Goal: Transaction & Acquisition: Purchase product/service

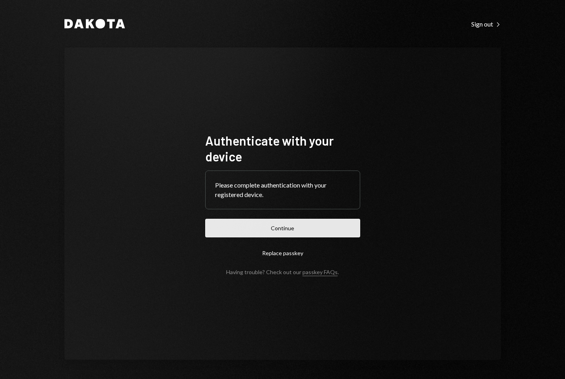
click at [292, 233] on button "Continue" at bounding box center [282, 228] width 155 height 19
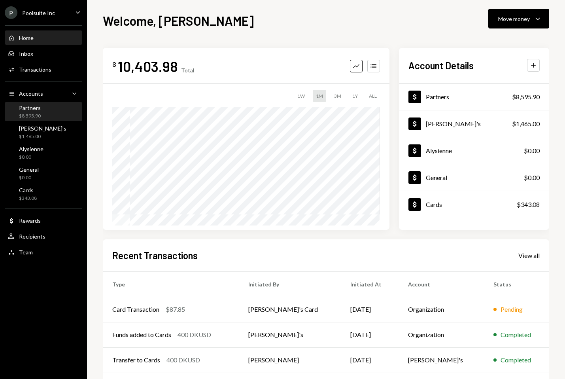
click at [32, 113] on div "$8,595.90" at bounding box center [30, 116] width 22 height 7
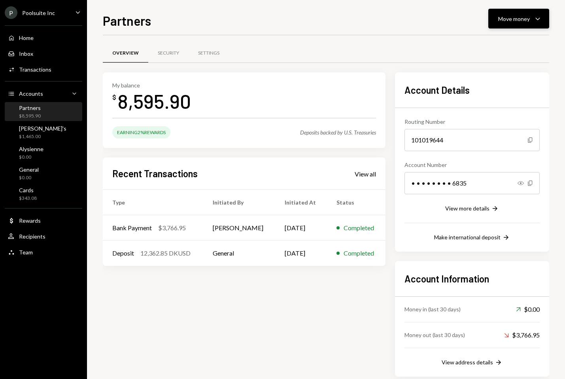
click at [530, 21] on div "Move money" at bounding box center [514, 19] width 32 height 8
click at [491, 42] on div "Send" at bounding box center [513, 42] width 58 height 8
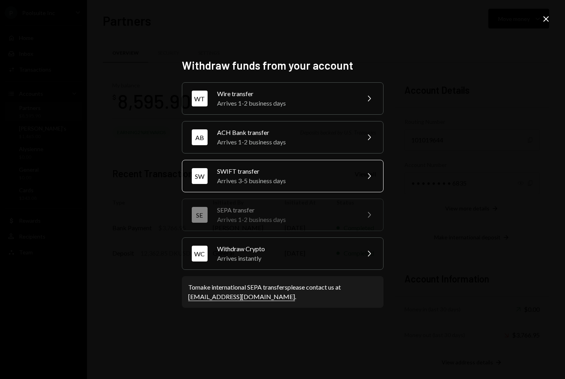
click at [259, 176] on div "Arrives 3-5 business days" at bounding box center [286, 180] width 138 height 9
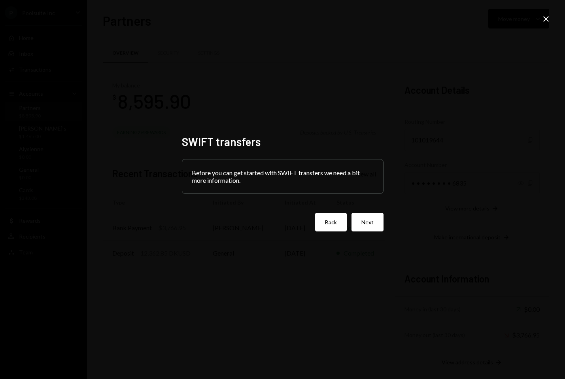
click at [335, 225] on button "Back" at bounding box center [331, 222] width 32 height 19
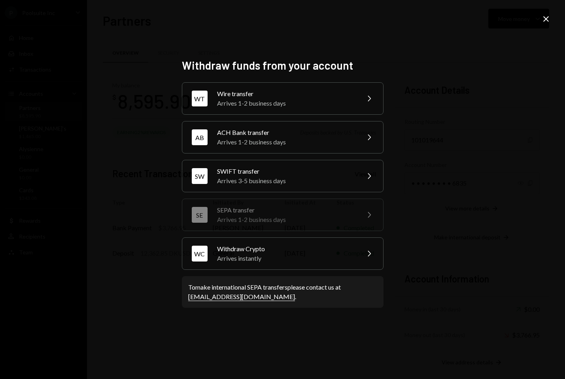
click at [547, 21] on icon "Close" at bounding box center [546, 18] width 9 height 9
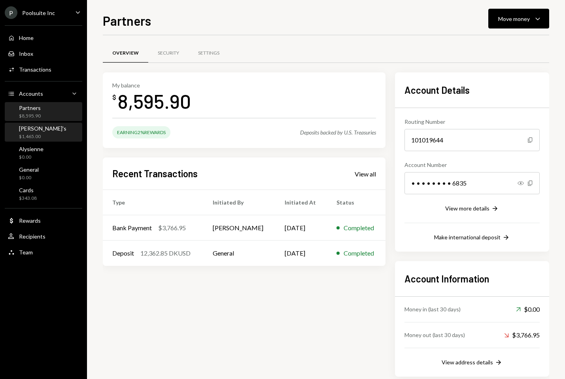
click at [49, 133] on div "Marty's $1,465.00" at bounding box center [43, 132] width 71 height 15
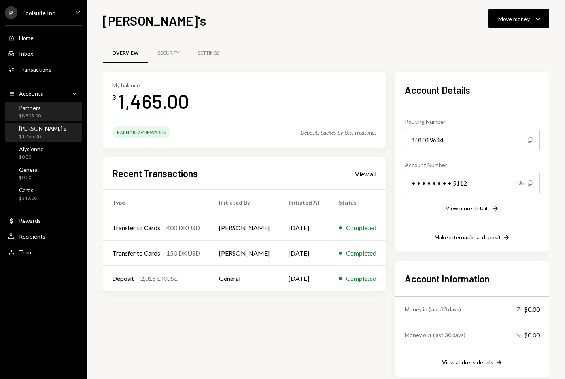
click at [49, 119] on div "Partners $8,595.90" at bounding box center [43, 112] width 71 height 18
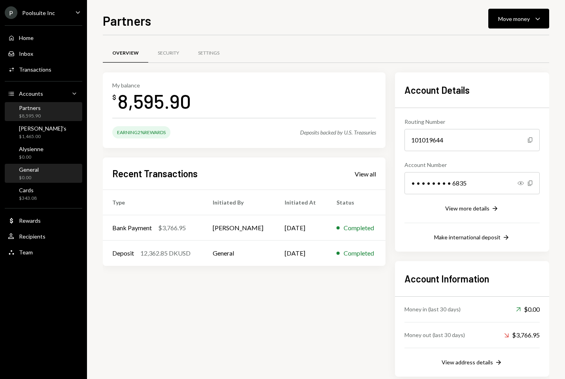
click at [44, 171] on div "General $0.00" at bounding box center [43, 173] width 71 height 15
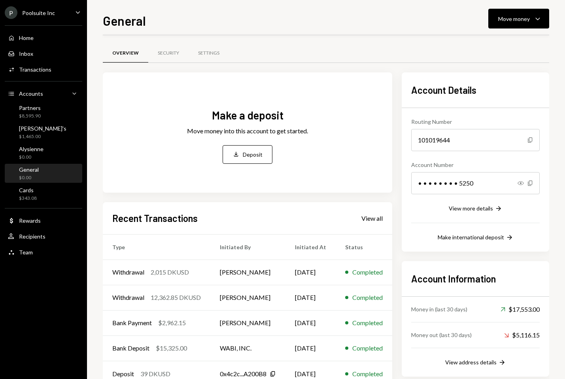
scroll to position [23, 0]
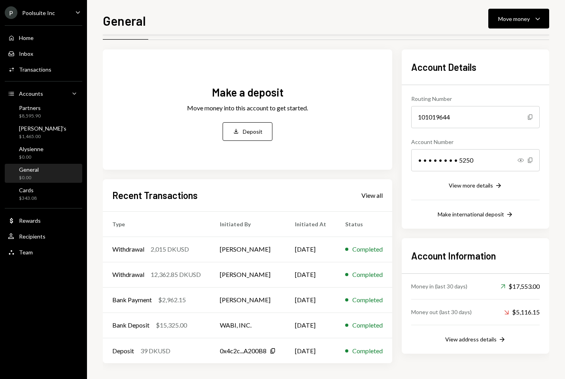
click at [390, 195] on div "Recent Transactions View all Type Initiated By Initiated At Status Withdrawal 2…" at bounding box center [248, 271] width 290 height 184
click at [379, 196] on div "View all" at bounding box center [372, 195] width 21 height 8
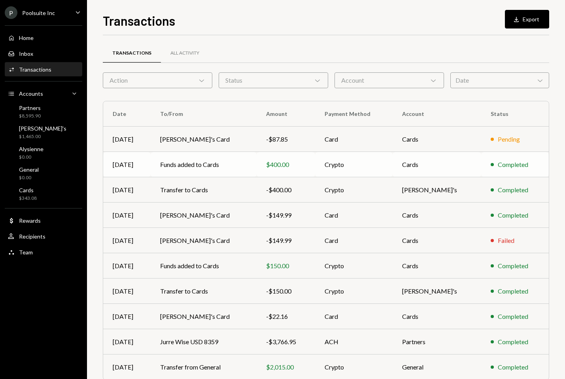
scroll to position [34, 0]
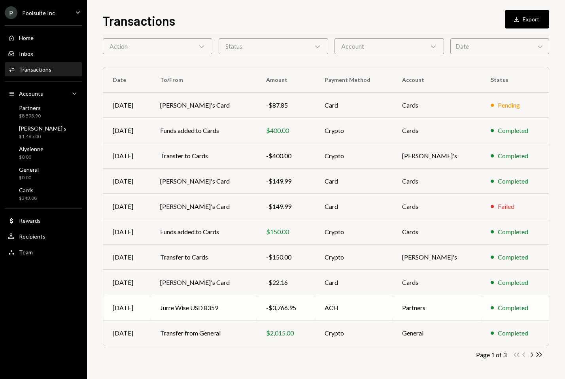
click at [254, 310] on td "Jurre Wise USD 8359" at bounding box center [204, 307] width 106 height 25
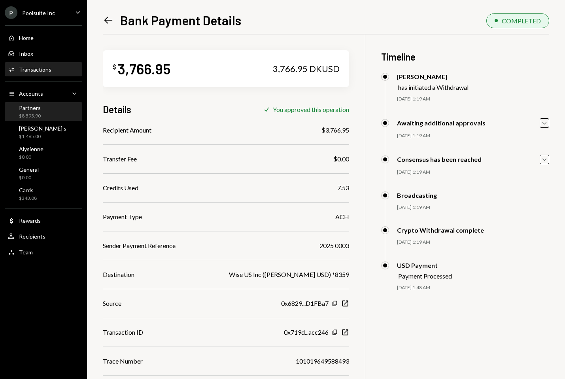
click at [49, 105] on div "Partners $8,595.90" at bounding box center [43, 111] width 71 height 15
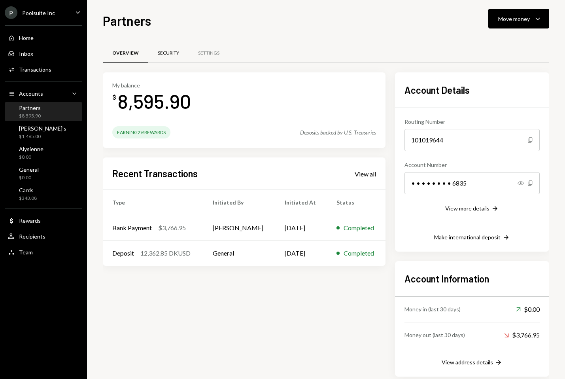
click at [173, 50] on div "Security" at bounding box center [168, 53] width 21 height 7
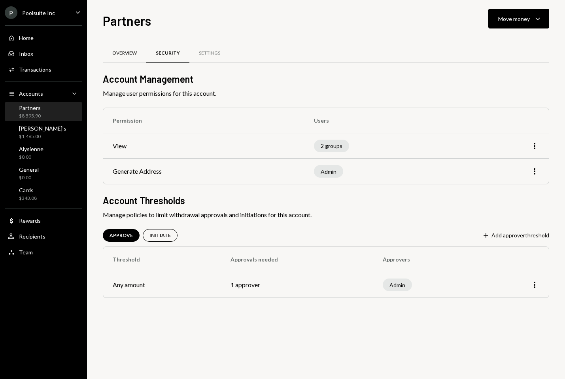
click at [122, 58] on div "Overview" at bounding box center [125, 53] width 44 height 19
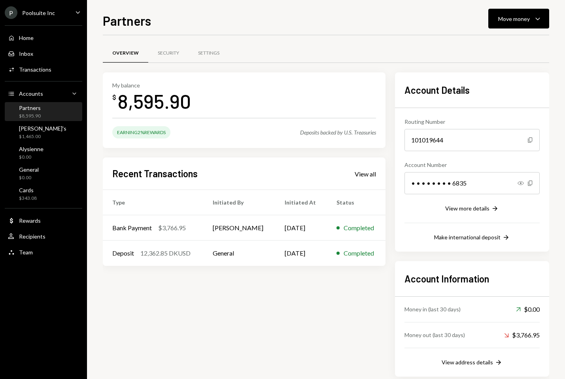
click at [35, 110] on div "Partners" at bounding box center [30, 107] width 22 height 7
click at [538, 19] on icon "Caret Down" at bounding box center [537, 18] width 9 height 9
click at [503, 46] on div "Send" at bounding box center [513, 42] width 58 height 8
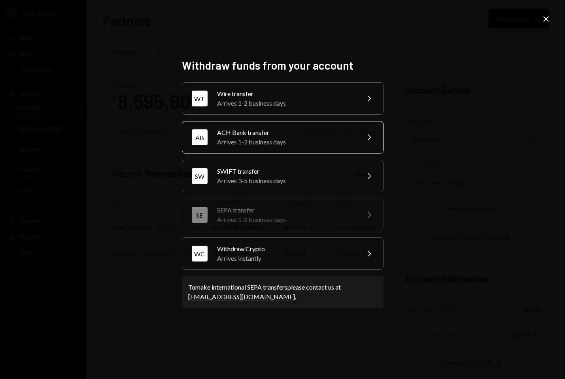
click at [276, 133] on div "ACH Bank transfer" at bounding box center [286, 132] width 138 height 9
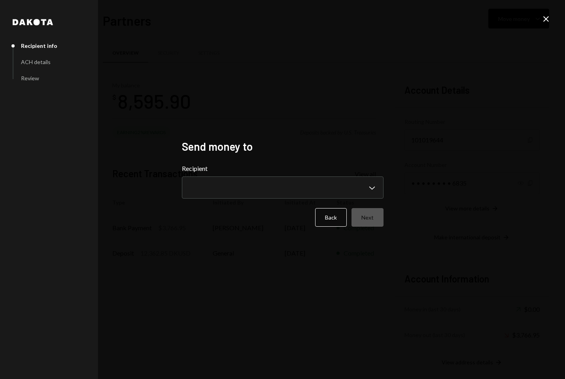
click at [278, 176] on div "**********" at bounding box center [283, 181] width 202 height 35
click at [278, 194] on body "**********" at bounding box center [282, 189] width 565 height 379
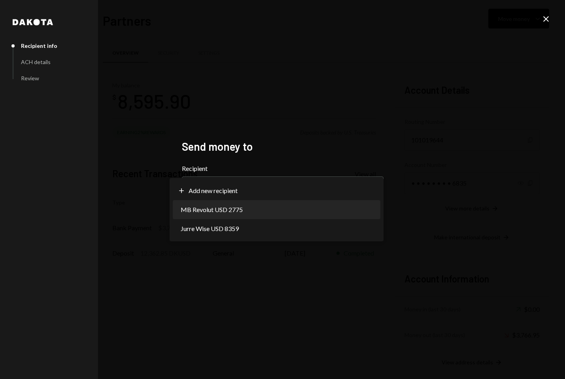
select select "**********"
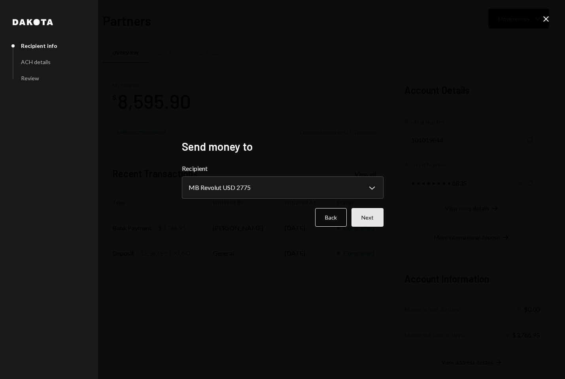
click at [358, 220] on button "Next" at bounding box center [368, 217] width 32 height 19
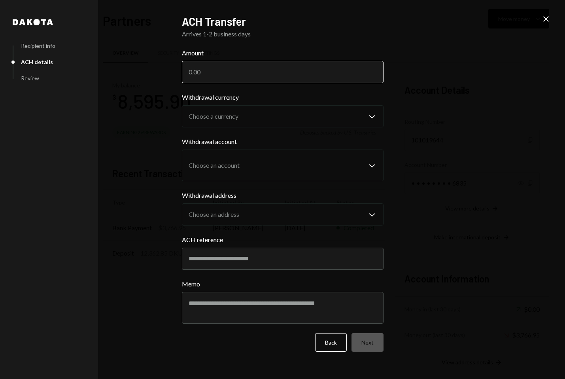
click at [200, 71] on input "Amount" at bounding box center [283, 72] width 202 height 22
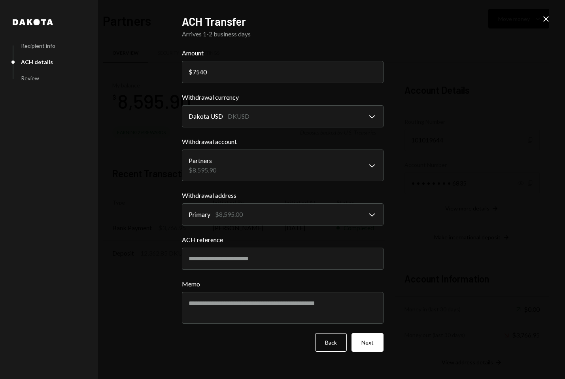
type input "7540"
click at [445, 88] on div "**********" at bounding box center [282, 189] width 565 height 379
click at [225, 262] on input "ACH reference" at bounding box center [283, 259] width 202 height 22
drag, startPoint x: 201, startPoint y: 259, endPoint x: 242, endPoint y: 259, distance: 40.7
click at [242, 259] on input "**********" at bounding box center [283, 259] width 202 height 22
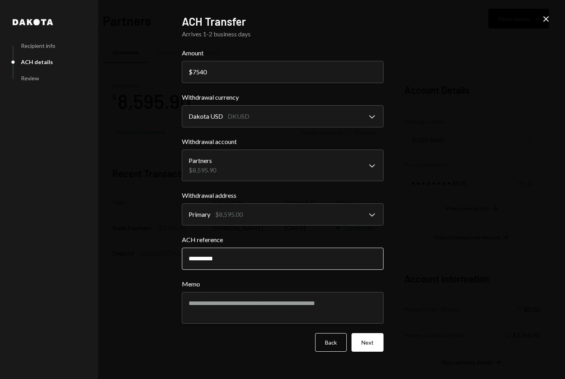
drag, startPoint x: 201, startPoint y: 259, endPoint x: 224, endPoint y: 259, distance: 22.6
click at [223, 259] on input "**********" at bounding box center [283, 259] width 202 height 22
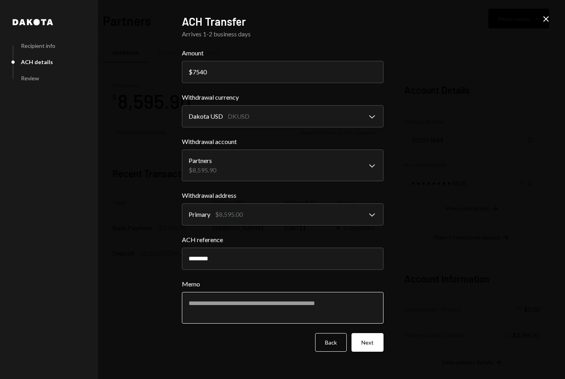
type input "********"
click at [230, 304] on textarea "Memo" at bounding box center [283, 308] width 202 height 32
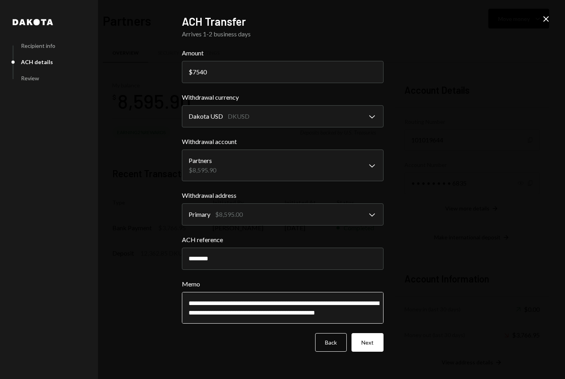
scroll to position [3, 0]
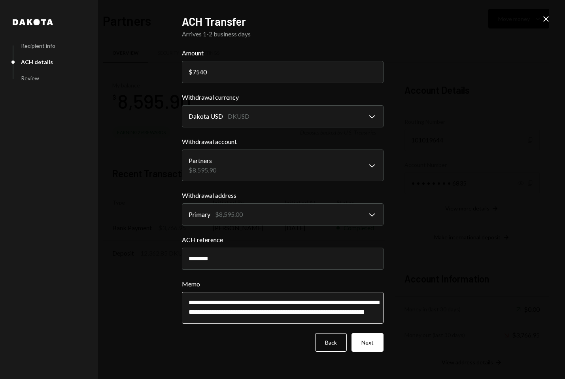
paste textarea "*******"
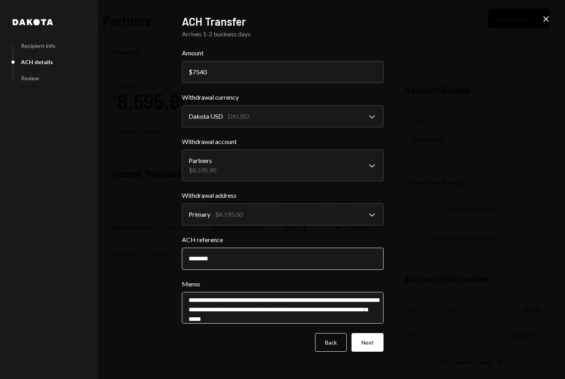
type textarea "**********"
click at [231, 261] on input "********" at bounding box center [283, 259] width 202 height 22
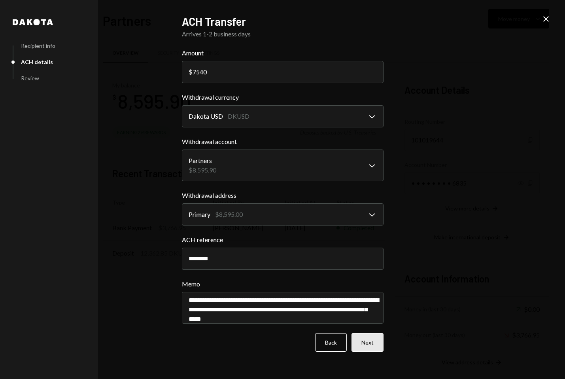
click at [368, 342] on button "Next" at bounding box center [368, 342] width 32 height 19
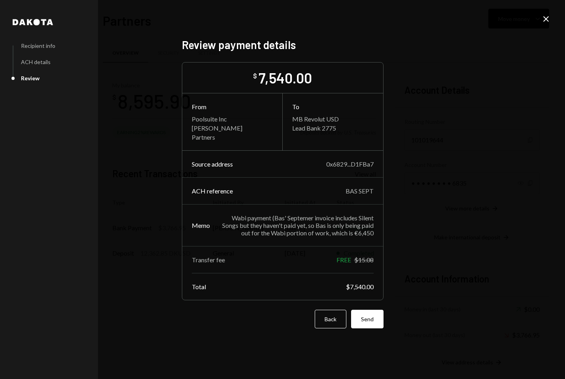
click at [298, 231] on div "Wabi payment (Bas' Septemer invoice includes Silent Songs but they haven't paid…" at bounding box center [297, 225] width 154 height 23
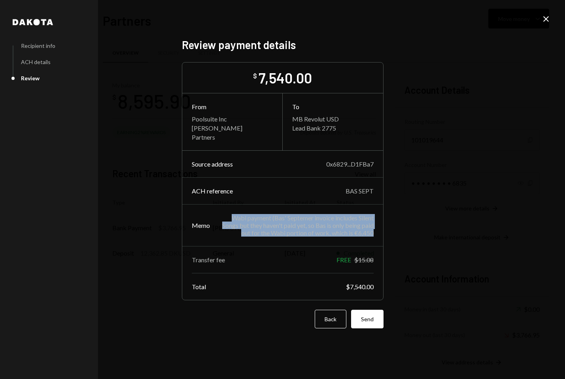
click at [298, 231] on div "Wabi payment (Bas' Septemer invoice includes Silent Songs but they haven't paid…" at bounding box center [297, 225] width 154 height 23
click at [321, 223] on div "Wabi payment (Bas' Septemer invoice includes Silent Songs but they haven't paid…" at bounding box center [297, 225] width 154 height 23
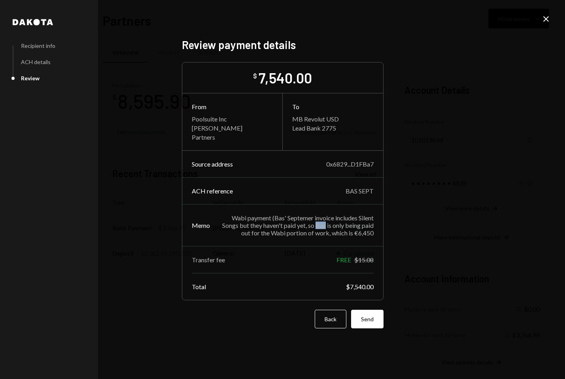
click at [321, 223] on div "Wabi payment (Bas' Septemer invoice includes Silent Songs but they haven't paid…" at bounding box center [297, 225] width 154 height 23
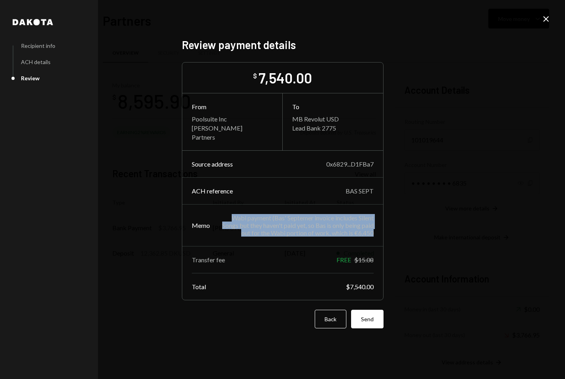
click at [321, 223] on div "Wabi payment (Bas' Septemer invoice includes Silent Songs but they haven't paid…" at bounding box center [297, 225] width 154 height 23
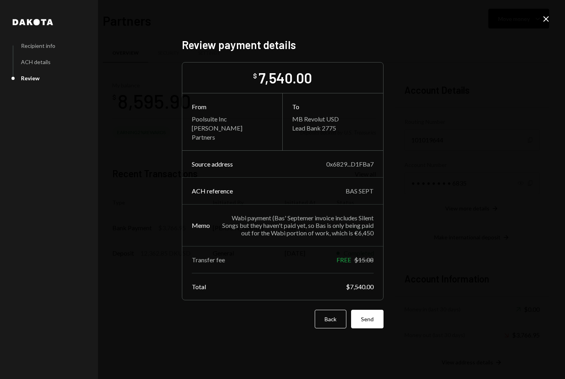
drag, startPoint x: 305, startPoint y: 225, endPoint x: 321, endPoint y: 223, distance: 15.9
click at [321, 223] on div "Wabi payment (Bas' Septemer invoice includes Silent Songs but they haven't paid…" at bounding box center [297, 225] width 154 height 23
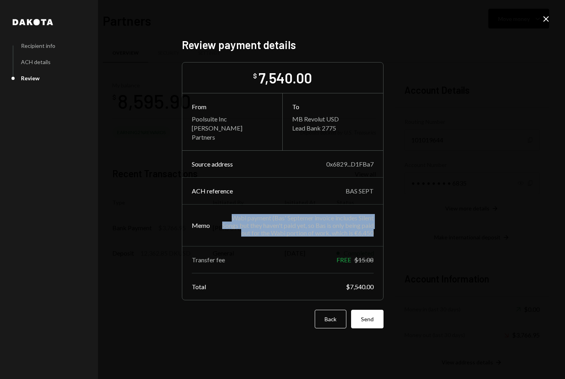
click at [321, 223] on div "Wabi payment (Bas' Septemer invoice includes Silent Songs but they haven't paid…" at bounding box center [297, 225] width 154 height 23
click at [342, 221] on div "Wabi payment (Bas' Septemer invoice includes Silent Songs but they haven't paid…" at bounding box center [297, 225] width 154 height 23
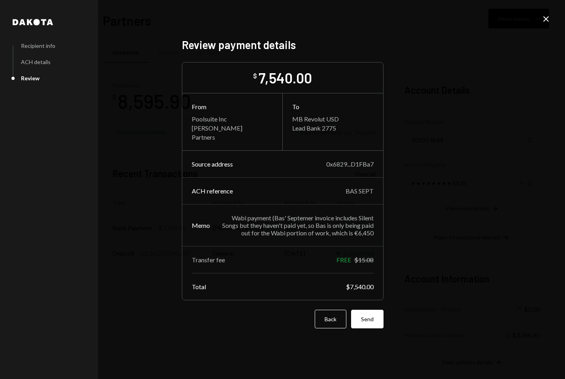
click at [345, 260] on div "FREE" at bounding box center [344, 260] width 15 height 8
click at [314, 221] on div "Wabi payment (Bas' Septemer invoice includes Silent Songs but they haven't paid…" at bounding box center [297, 225] width 154 height 23
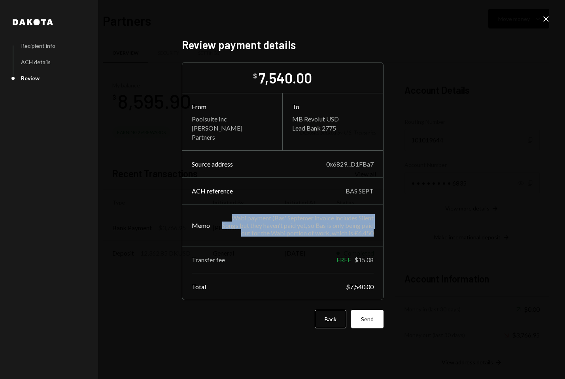
click at [314, 221] on div "Wabi payment (Bas' Septemer invoice includes Silent Songs but they haven't paid…" at bounding box center [297, 225] width 154 height 23
click at [311, 225] on div "Wabi payment (Bas' Septemer invoice includes Silent Songs but they haven't paid…" at bounding box center [297, 225] width 154 height 23
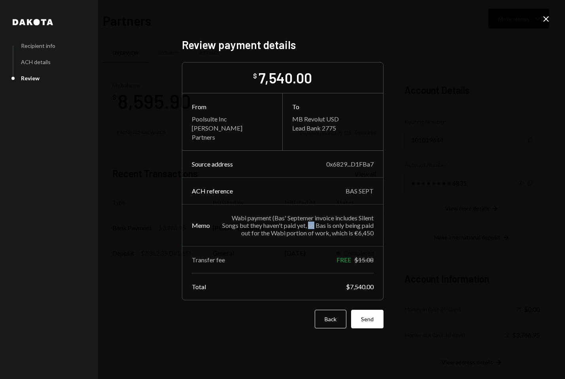
click at [311, 225] on div "Wabi payment (Bas' Septemer invoice includes Silent Songs but they haven't paid…" at bounding box center [297, 225] width 154 height 23
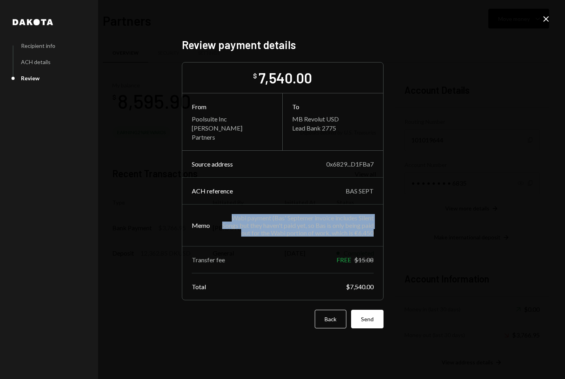
click at [311, 225] on div "Wabi payment (Bas' Septemer invoice includes Silent Songs but they haven't paid…" at bounding box center [297, 225] width 154 height 23
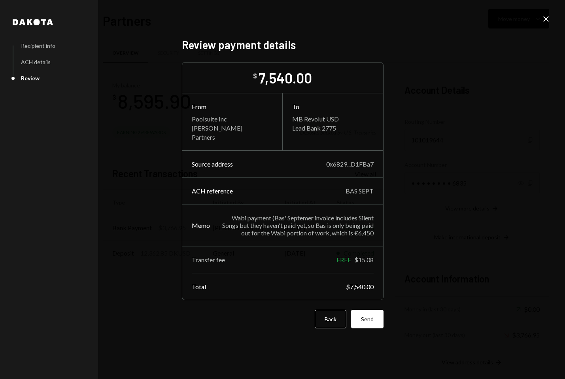
click at [330, 227] on div "Wabi payment (Bas' Septemer invoice includes Silent Songs but they haven't paid…" at bounding box center [297, 225] width 154 height 23
click at [459, 245] on div "Dakota Recipient info ACH details Review Review payment details $ 7,540.00 From…" at bounding box center [282, 189] width 565 height 379
click at [366, 328] on button "Send" at bounding box center [367, 319] width 32 height 19
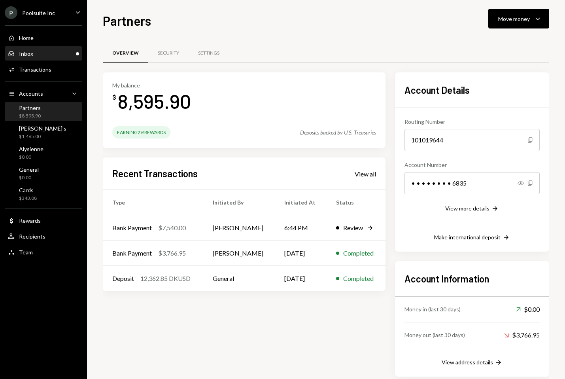
click at [25, 48] on div "Inbox Inbox" at bounding box center [43, 53] width 71 height 13
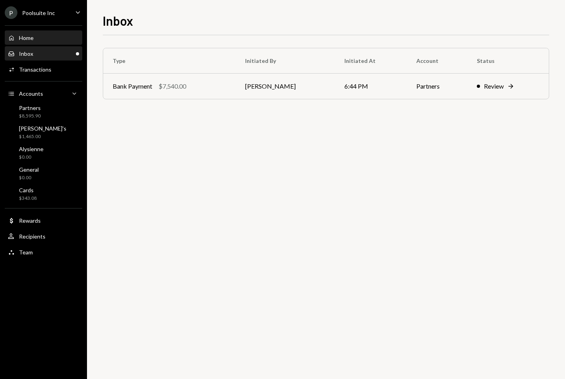
click at [30, 42] on div "Home Home" at bounding box center [43, 37] width 71 height 13
